Goal: Check status: Check status

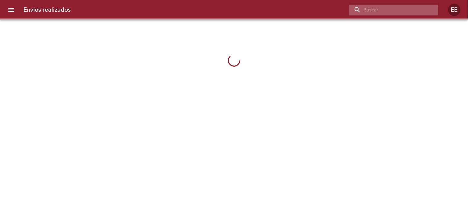
click at [410, 13] on input "buscar" at bounding box center [388, 10] width 79 height 11
paste input "ANALIA [PERSON_NAME] ML"
type input "ANALIA [PERSON_NAME] ML"
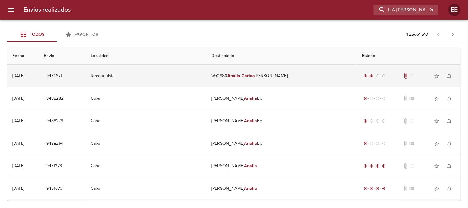
scroll to position [0, 0]
click at [278, 76] on td "Wa0980 [PERSON_NAME] [PERSON_NAME]" at bounding box center [282, 76] width 151 height 22
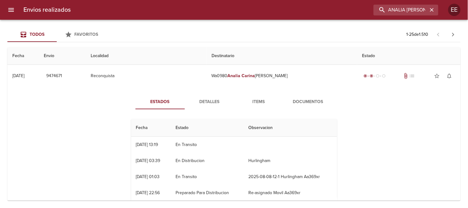
click at [205, 100] on span "Detalles" at bounding box center [209, 102] width 42 height 8
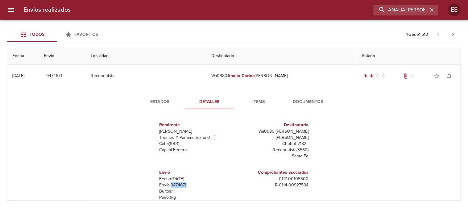
drag, startPoint x: 188, startPoint y: 180, endPoint x: 169, endPoint y: 178, distance: 19.6
click at [169, 182] on p "Envío: 9474671" at bounding box center [195, 185] width 72 height 6
copy p "9474671"
click at [433, 11] on icon "button" at bounding box center [432, 10] width 4 height 4
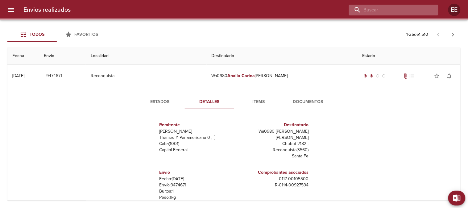
click at [413, 9] on input "buscar" at bounding box center [388, 10] width 79 height 11
paste input "[PERSON_NAME] [PERSON_NAME]"
type input "[PERSON_NAME] [PERSON_NAME]"
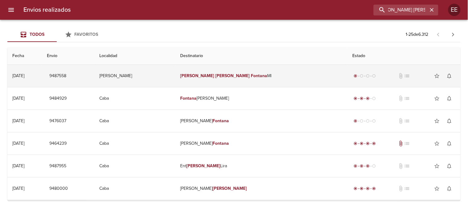
scroll to position [0, 0]
click at [217, 80] on td "[PERSON_NAME] [PERSON_NAME]" at bounding box center [261, 76] width 172 height 22
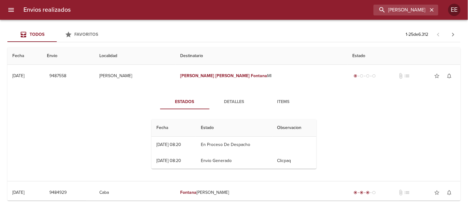
click at [227, 100] on span "Detalles" at bounding box center [234, 102] width 42 height 8
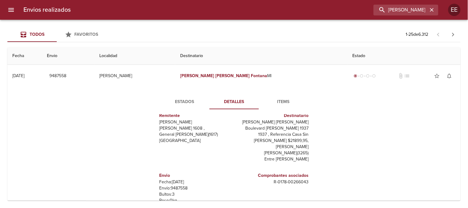
scroll to position [68, 0]
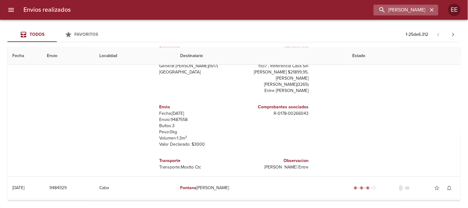
drag, startPoint x: 434, startPoint y: 9, endPoint x: 426, endPoint y: 8, distance: 7.5
click at [433, 9] on icon "button" at bounding box center [431, 10] width 6 height 6
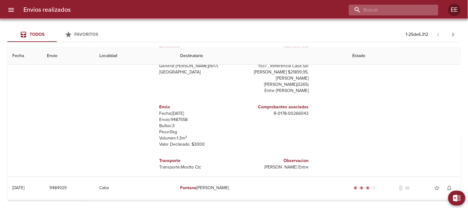
click at [411, 9] on input "buscar" at bounding box center [388, 10] width 79 height 11
paste input "[PERSON_NAME] BP"
type input "[PERSON_NAME] BP"
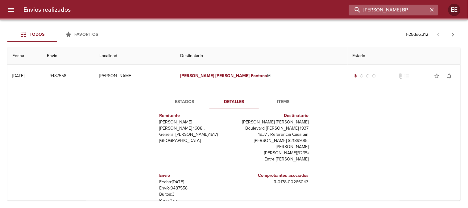
scroll to position [0, 0]
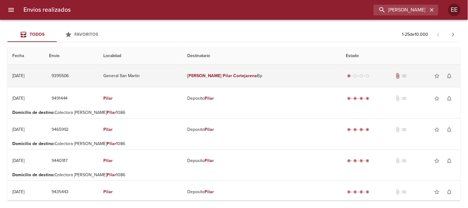
click at [223, 76] on em "Pilar" at bounding box center [227, 75] width 9 height 5
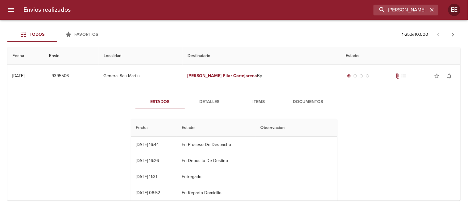
click at [211, 101] on span "Detalles" at bounding box center [209, 102] width 42 height 8
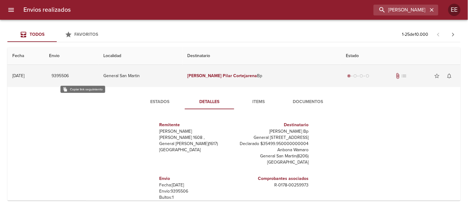
click at [69, 75] on span "9395506" at bounding box center [60, 76] width 18 height 8
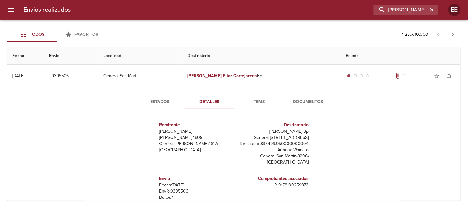
click at [159, 100] on span "Estados" at bounding box center [160, 102] width 42 height 8
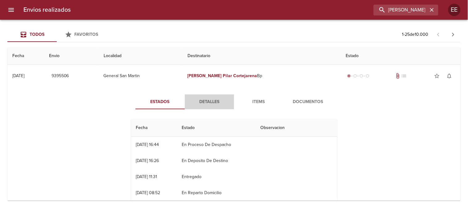
click at [207, 103] on span "Detalles" at bounding box center [209, 102] width 42 height 8
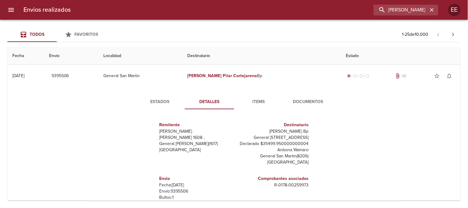
click at [152, 102] on span "Estados" at bounding box center [160, 102] width 42 height 8
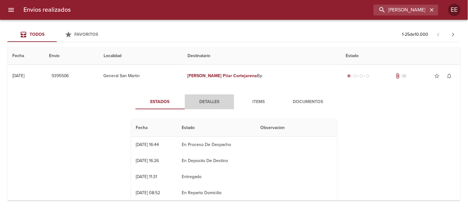
click at [204, 102] on span "Detalles" at bounding box center [209, 102] width 42 height 8
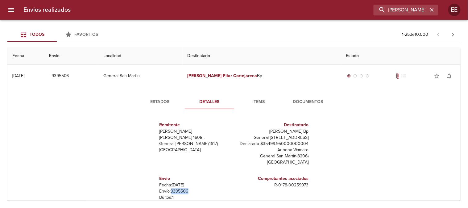
drag, startPoint x: 187, startPoint y: 191, endPoint x: 168, endPoint y: 190, distance: 19.7
click at [168, 190] on p "Envío: 9395506" at bounding box center [195, 191] width 72 height 6
copy p "9395506"
click at [149, 99] on span "Estados" at bounding box center [160, 102] width 42 height 8
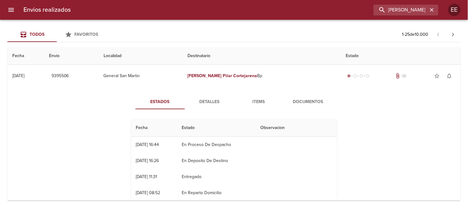
click at [208, 102] on span "Detalles" at bounding box center [209, 102] width 42 height 8
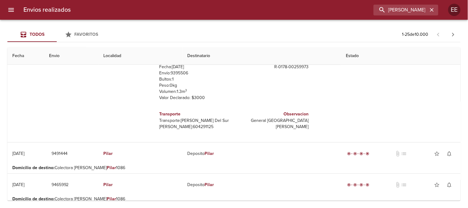
scroll to position [137, 0]
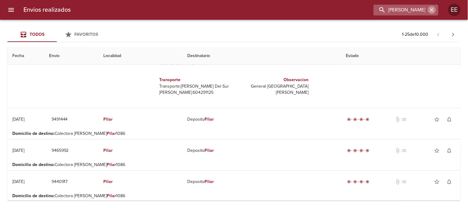
click at [433, 8] on icon "button" at bounding box center [431, 10] width 6 height 6
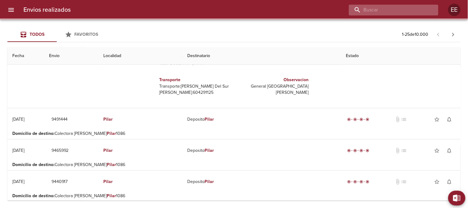
click at [414, 7] on input "buscar" at bounding box center [388, 10] width 79 height 11
paste input "ALL FLAGS S.A."
type input "ALL FLAGS S.A."
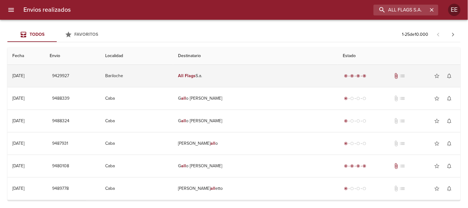
click at [240, 72] on td "All Flags S.a." at bounding box center [255, 76] width 165 height 22
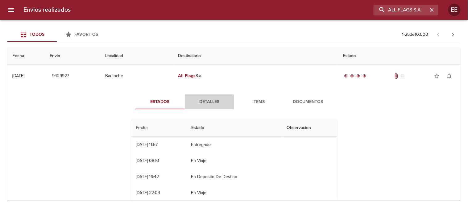
click at [208, 99] on span "Detalles" at bounding box center [209, 102] width 42 height 8
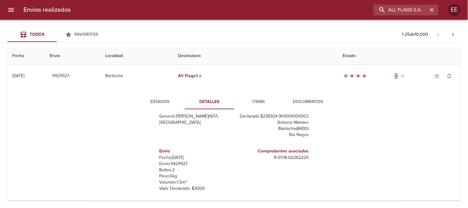
click at [256, 102] on span "Items" at bounding box center [259, 102] width 42 height 8
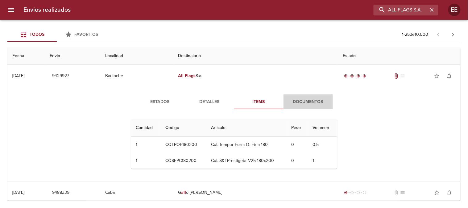
click at [309, 99] on span "Documentos" at bounding box center [308, 102] width 42 height 8
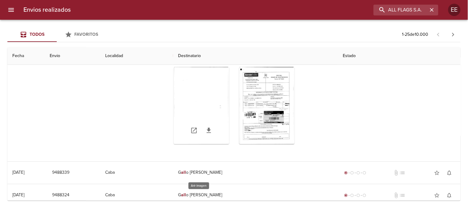
scroll to position [34, 0]
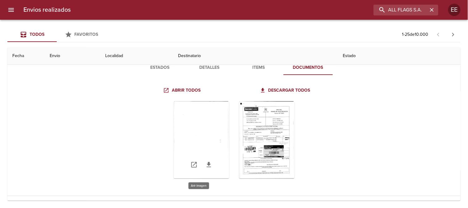
click at [199, 130] on div "Tabla de envíos del cliente" at bounding box center [201, 139] width 55 height 77
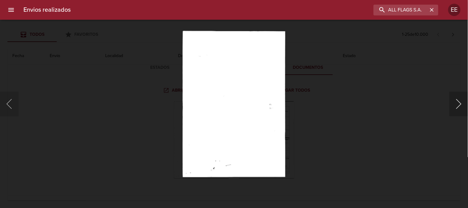
click at [456, 105] on button "Siguiente" at bounding box center [458, 104] width 18 height 25
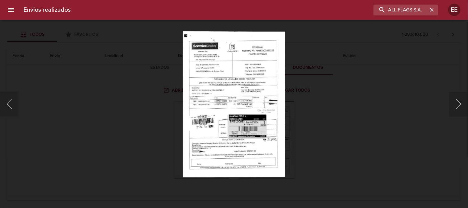
click at [261, 113] on img "Lightbox" at bounding box center [234, 104] width 102 height 146
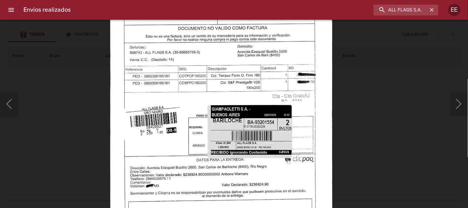
click at [389, 113] on div "Lightbox" at bounding box center [234, 104] width 468 height 208
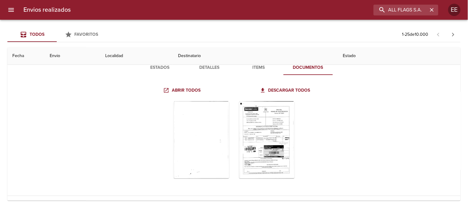
click at [152, 68] on span "Estados" at bounding box center [160, 68] width 42 height 8
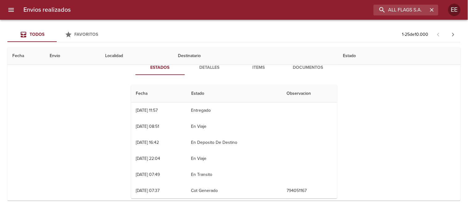
scroll to position [0, 0]
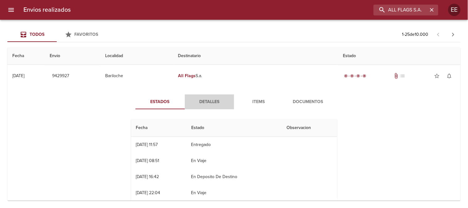
click at [214, 99] on span "Detalles" at bounding box center [209, 102] width 42 height 8
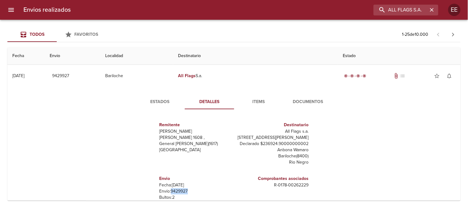
drag, startPoint x: 185, startPoint y: 197, endPoint x: 168, endPoint y: 196, distance: 17.6
click at [168, 194] on p "Envío: 9429927" at bounding box center [195, 191] width 72 height 6
copy p "9429927"
click at [431, 11] on icon "button" at bounding box center [431, 10] width 6 height 6
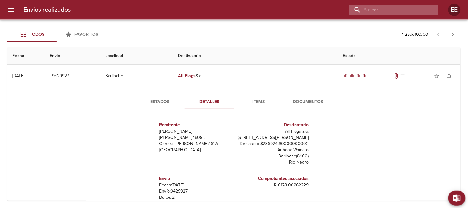
click at [413, 11] on input "buscar" at bounding box center [388, 10] width 79 height 11
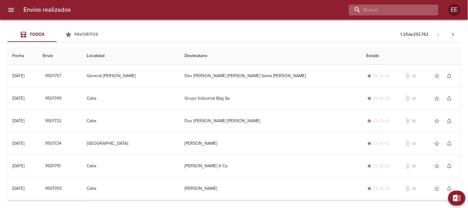
paste input "LOS GOYOS SOCIEDAD ANONIMA"
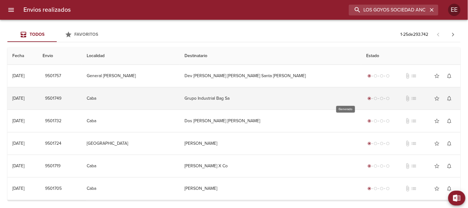
scroll to position [0, 15]
type input "LOS GOYOS SOCIEDAD ANONIMA"
